Goal: Navigation & Orientation: Find specific page/section

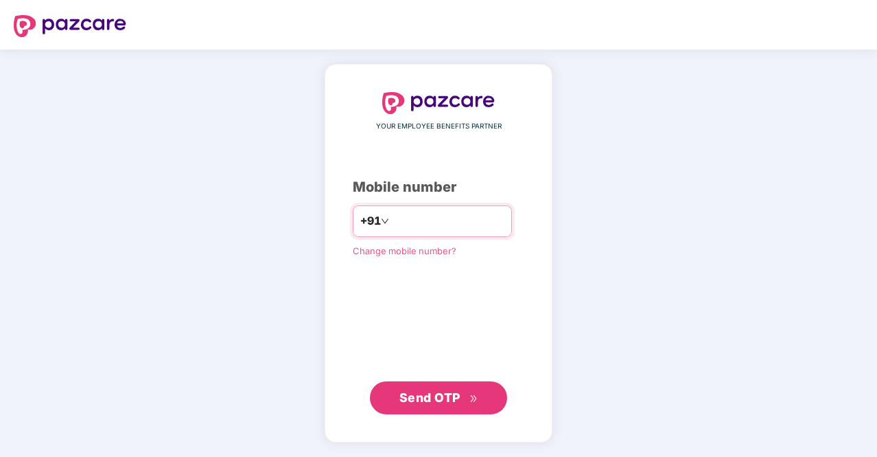
type input "**********"
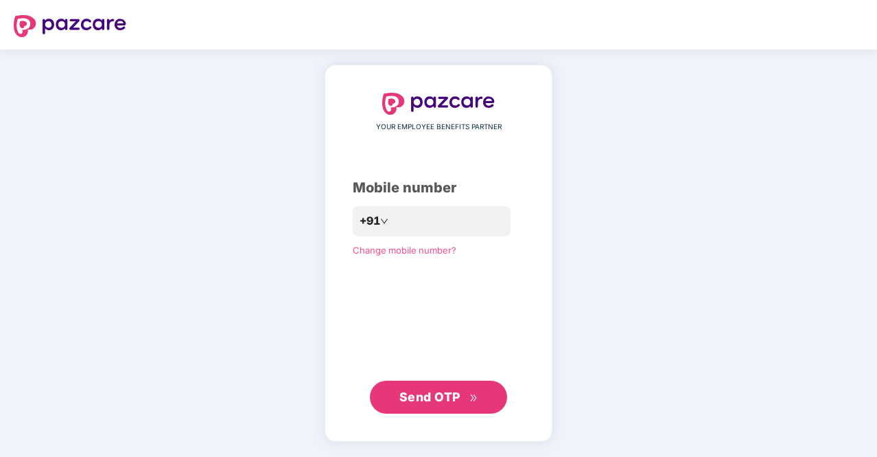
click at [434, 397] on span "Send OTP" at bounding box center [430, 396] width 61 height 14
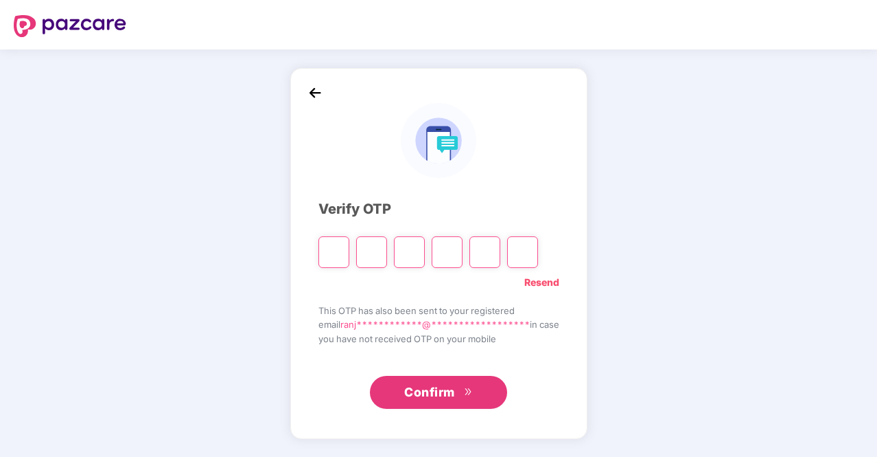
type input "*"
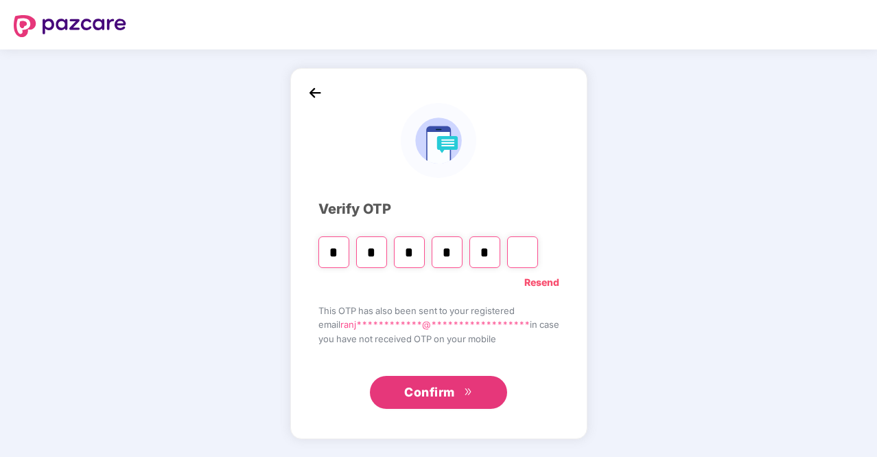
type input "*"
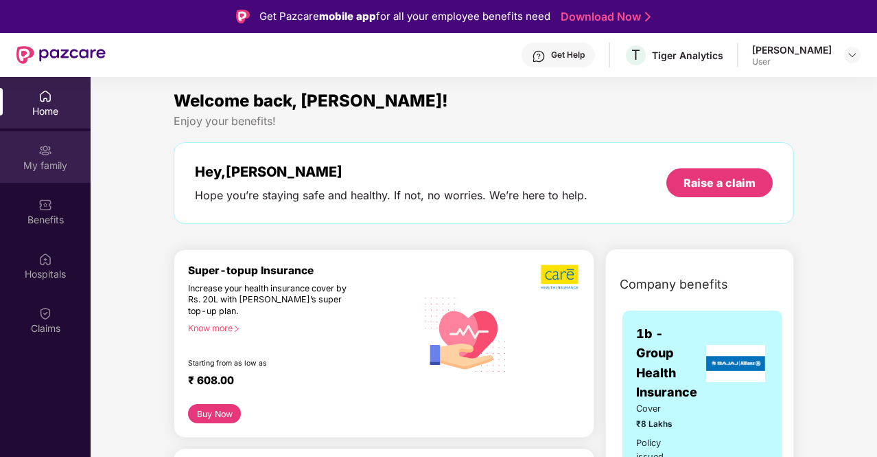
click at [59, 162] on div "My family" at bounding box center [45, 166] width 91 height 14
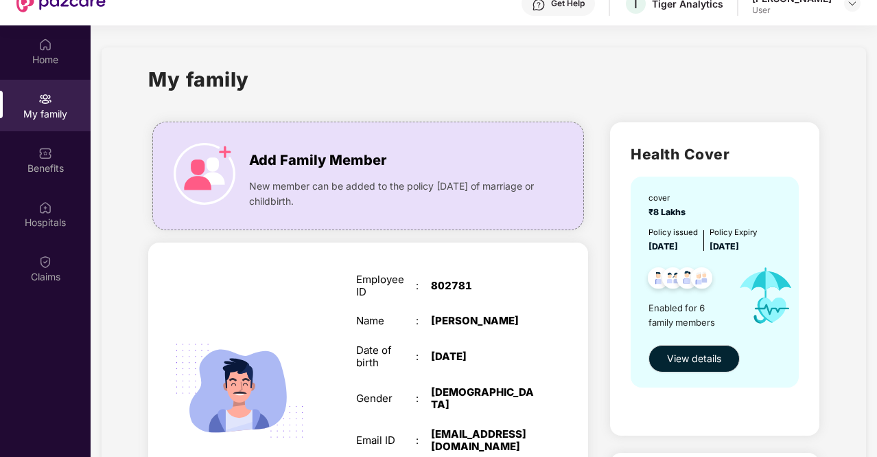
scroll to position [77, 0]
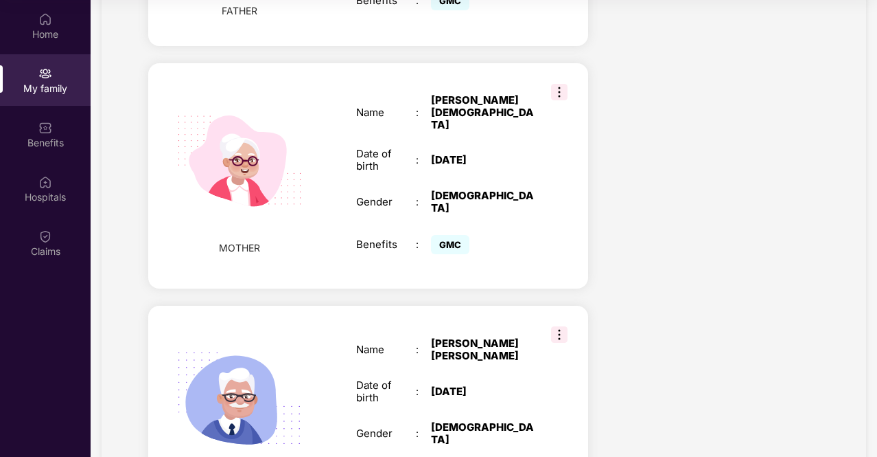
scroll to position [1220, 0]
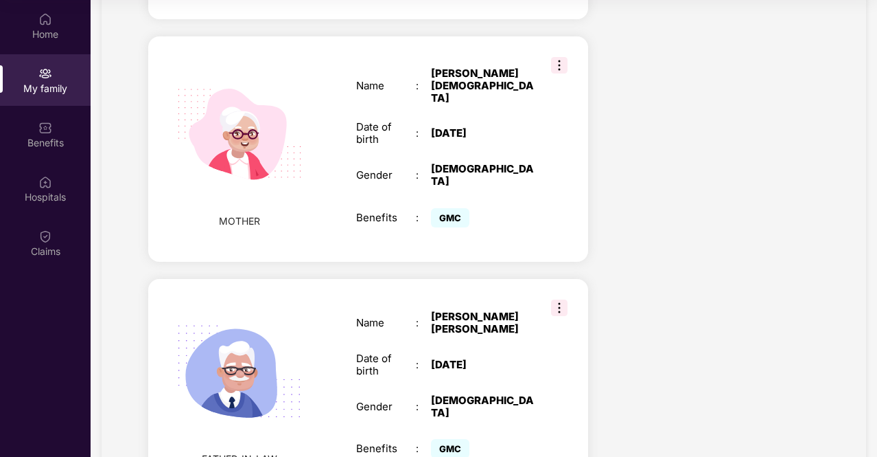
click at [561, 69] on img at bounding box center [559, 65] width 16 height 16
click at [39, 14] on img at bounding box center [45, 19] width 14 height 14
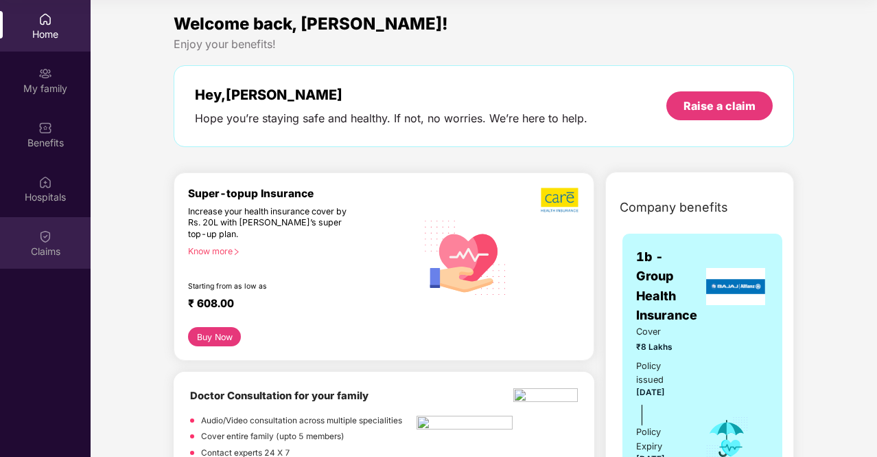
click at [49, 223] on div "Claims" at bounding box center [45, 242] width 91 height 51
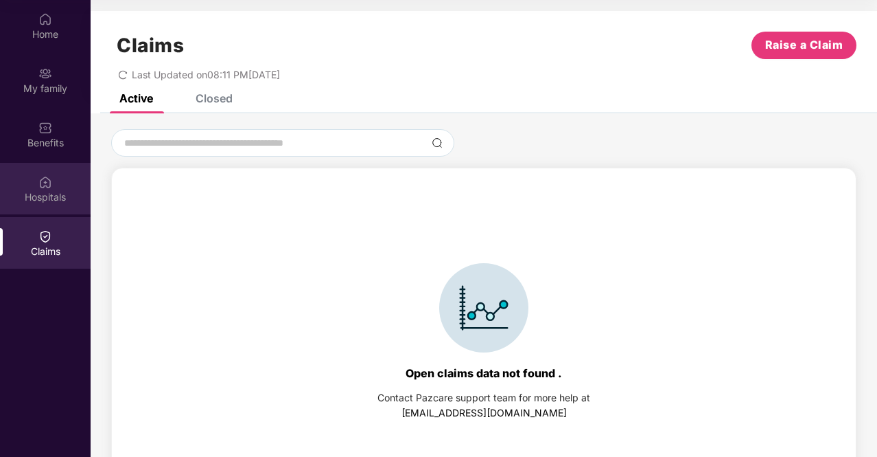
click at [47, 188] on img at bounding box center [45, 182] width 14 height 14
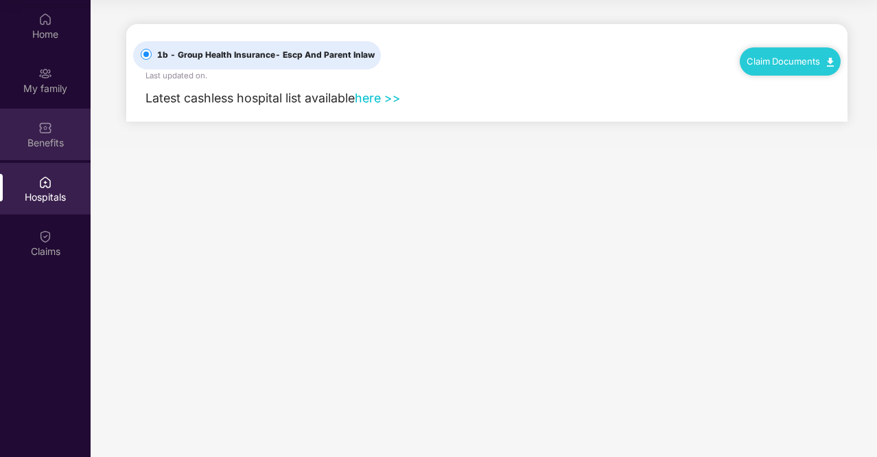
click at [63, 132] on div "Benefits" at bounding box center [45, 133] width 91 height 51
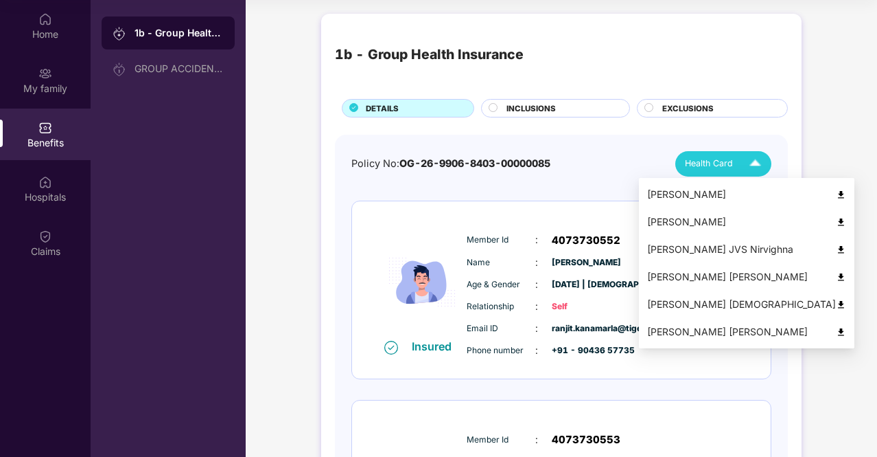
click at [752, 161] on img at bounding box center [755, 164] width 24 height 24
click at [750, 302] on div "[PERSON_NAME] [DEMOGRAPHIC_DATA]" at bounding box center [746, 304] width 199 height 15
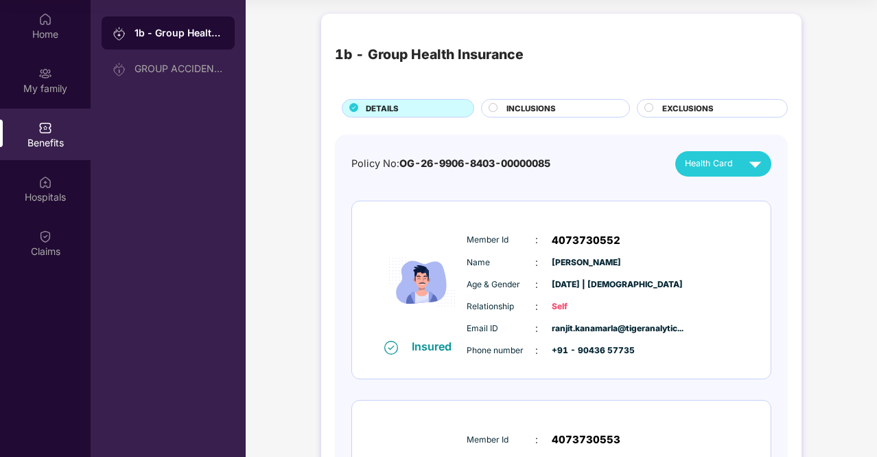
click at [877, 50] on html "Get Pazcare mobile app for all your employee benefits need Download Now Get Hel…" at bounding box center [438, 151] width 877 height 457
